Goal: Task Accomplishment & Management: Use online tool/utility

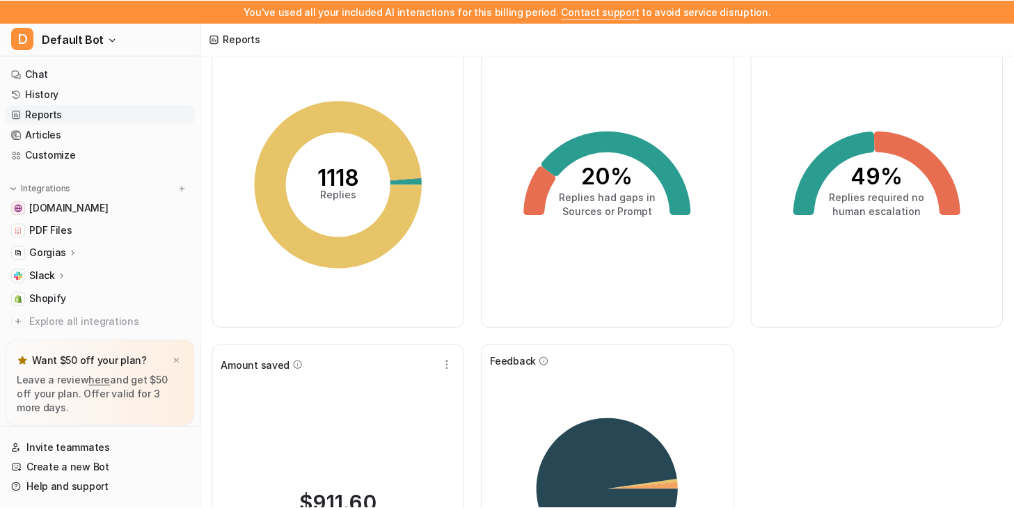
scroll to position [69, 0]
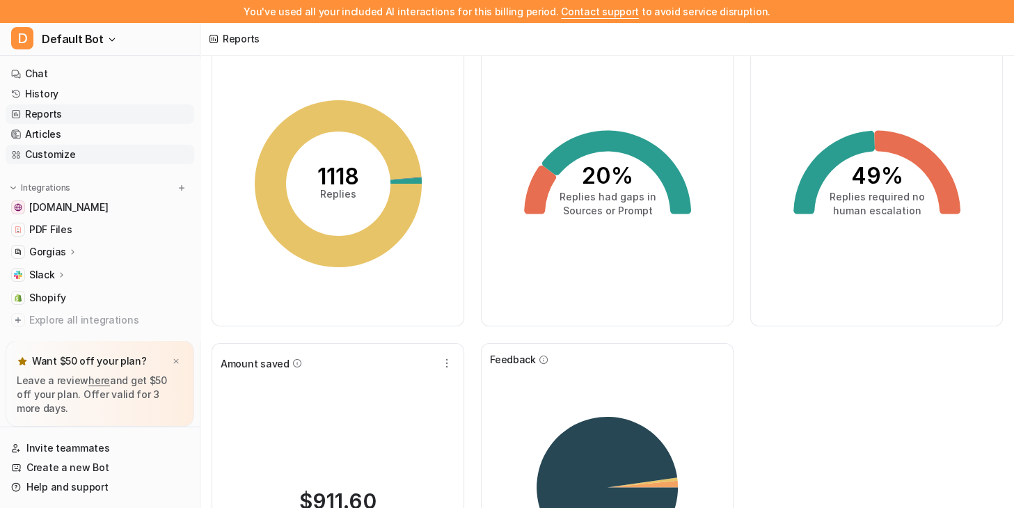
click at [72, 150] on link "Customize" at bounding box center [100, 154] width 189 height 19
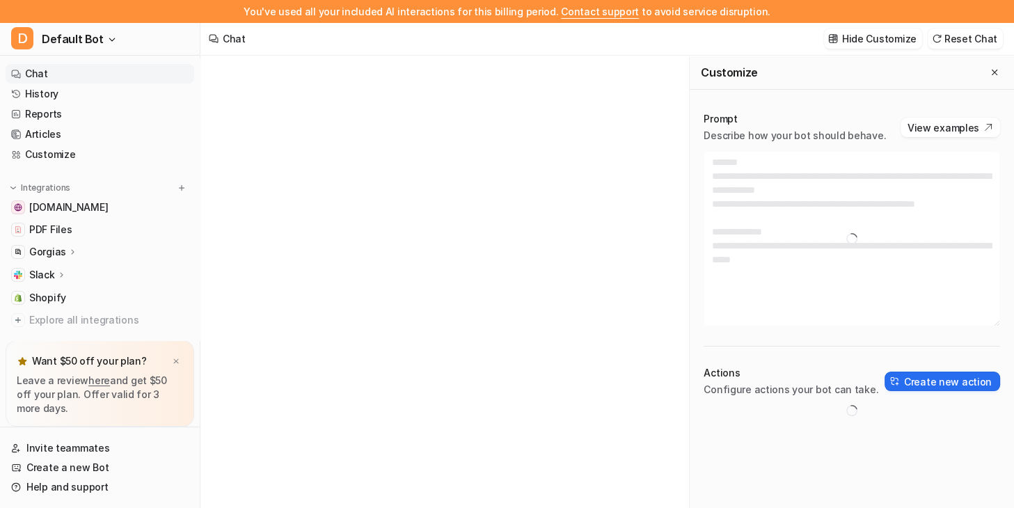
type textarea "**********"
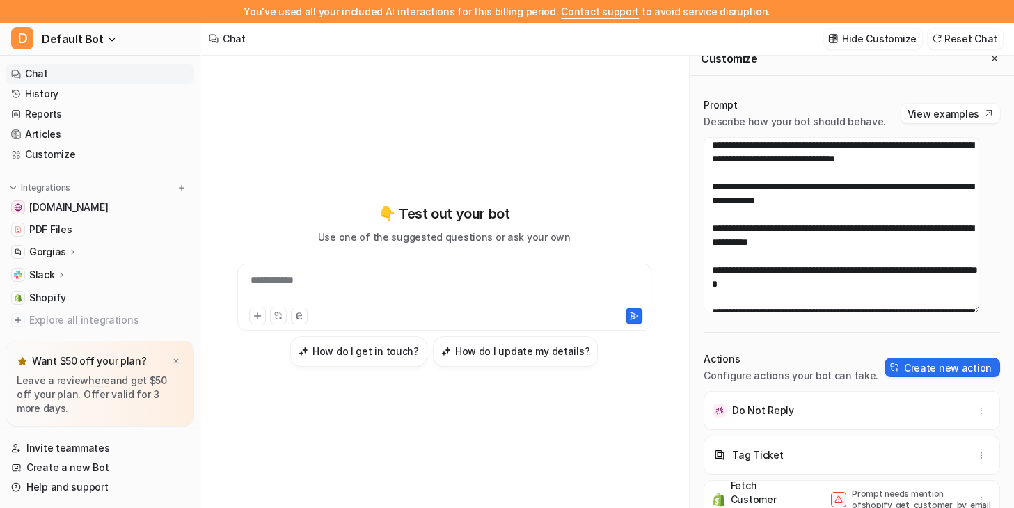
scroll to position [278, 0]
